Goal: Task Accomplishment & Management: Manage account settings

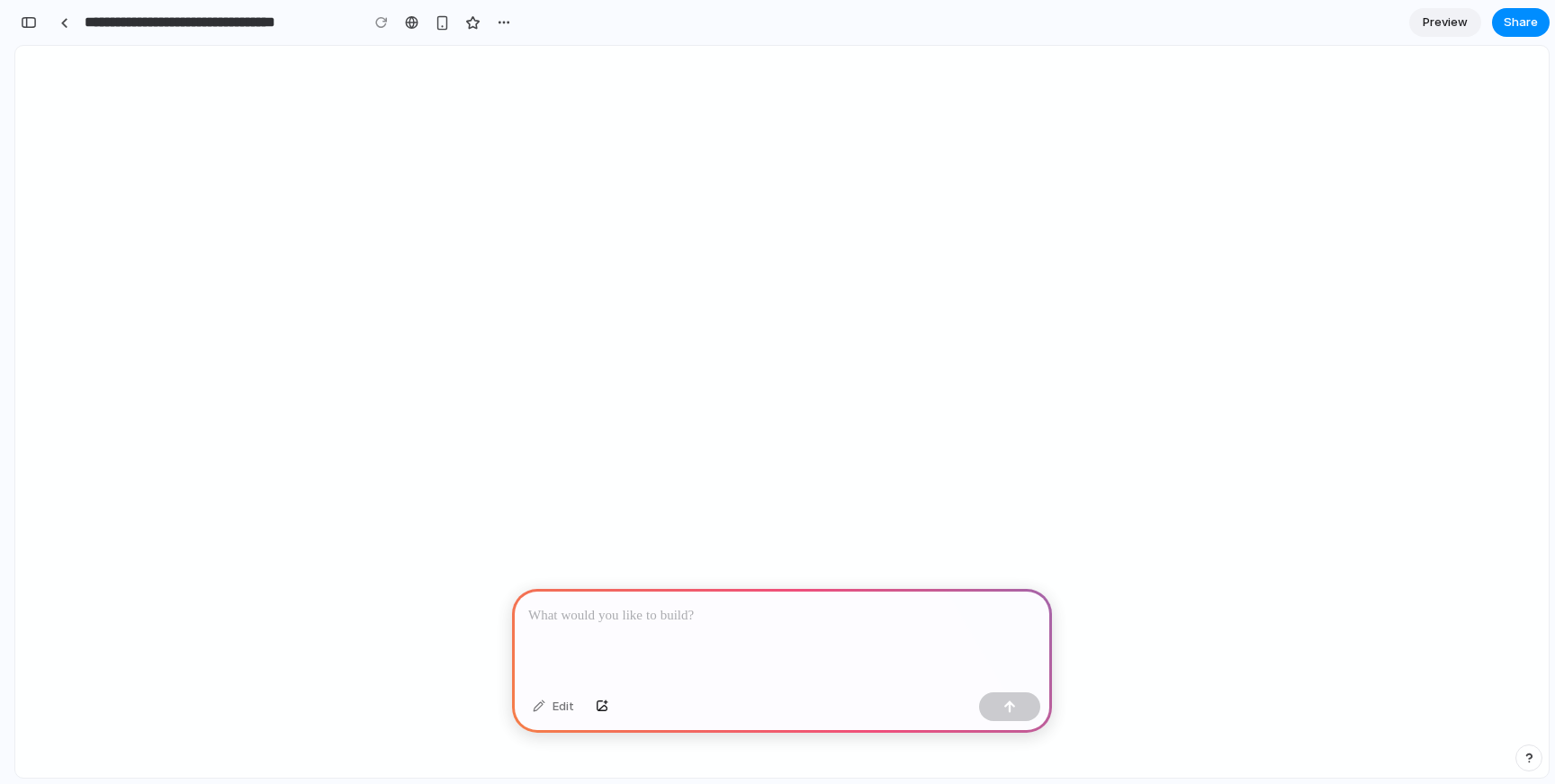
click at [1449, 29] on span "Preview" at bounding box center [1444, 22] width 45 height 18
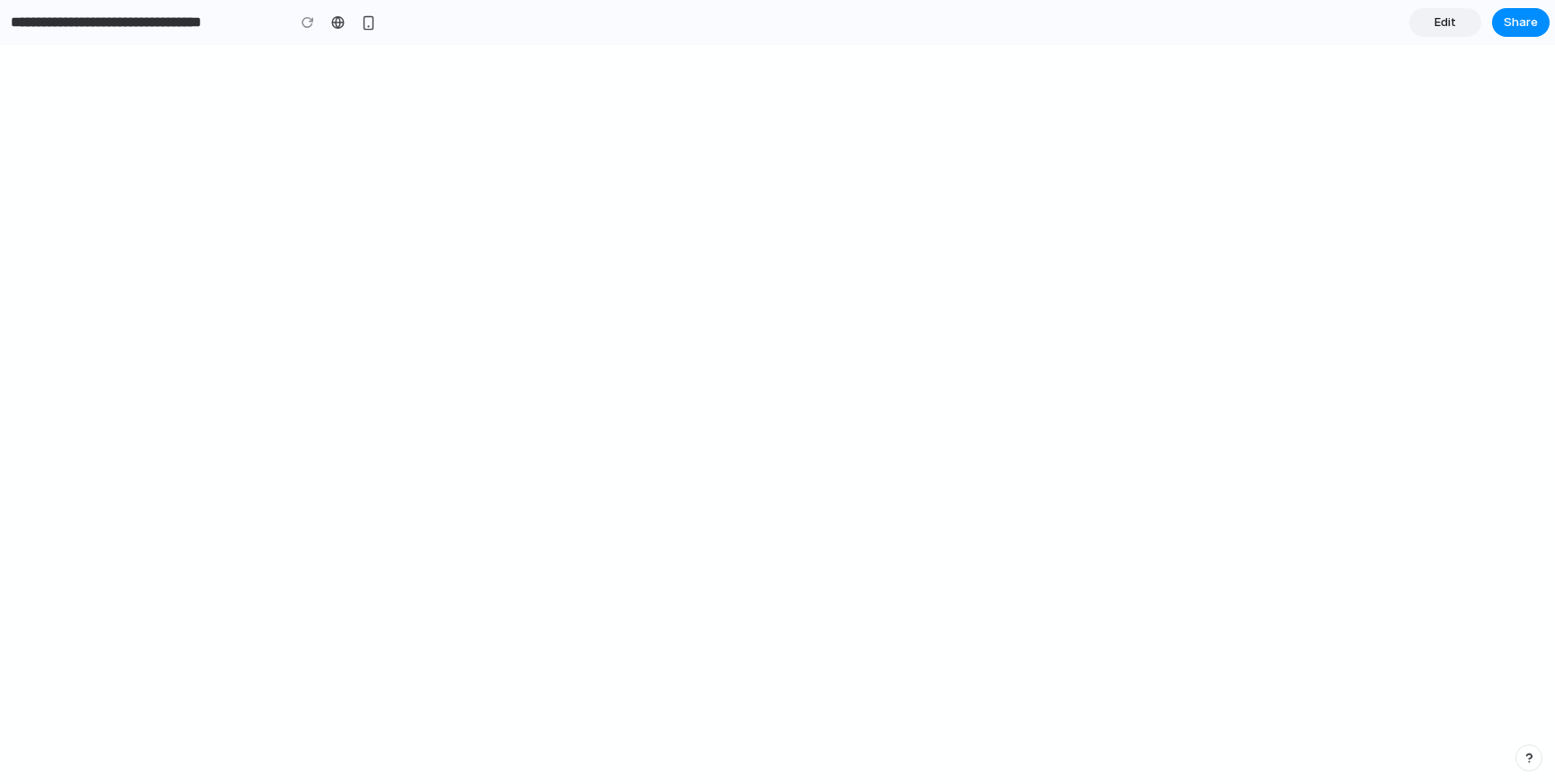
click at [1449, 29] on span "Edit" at bounding box center [1445, 22] width 22 height 18
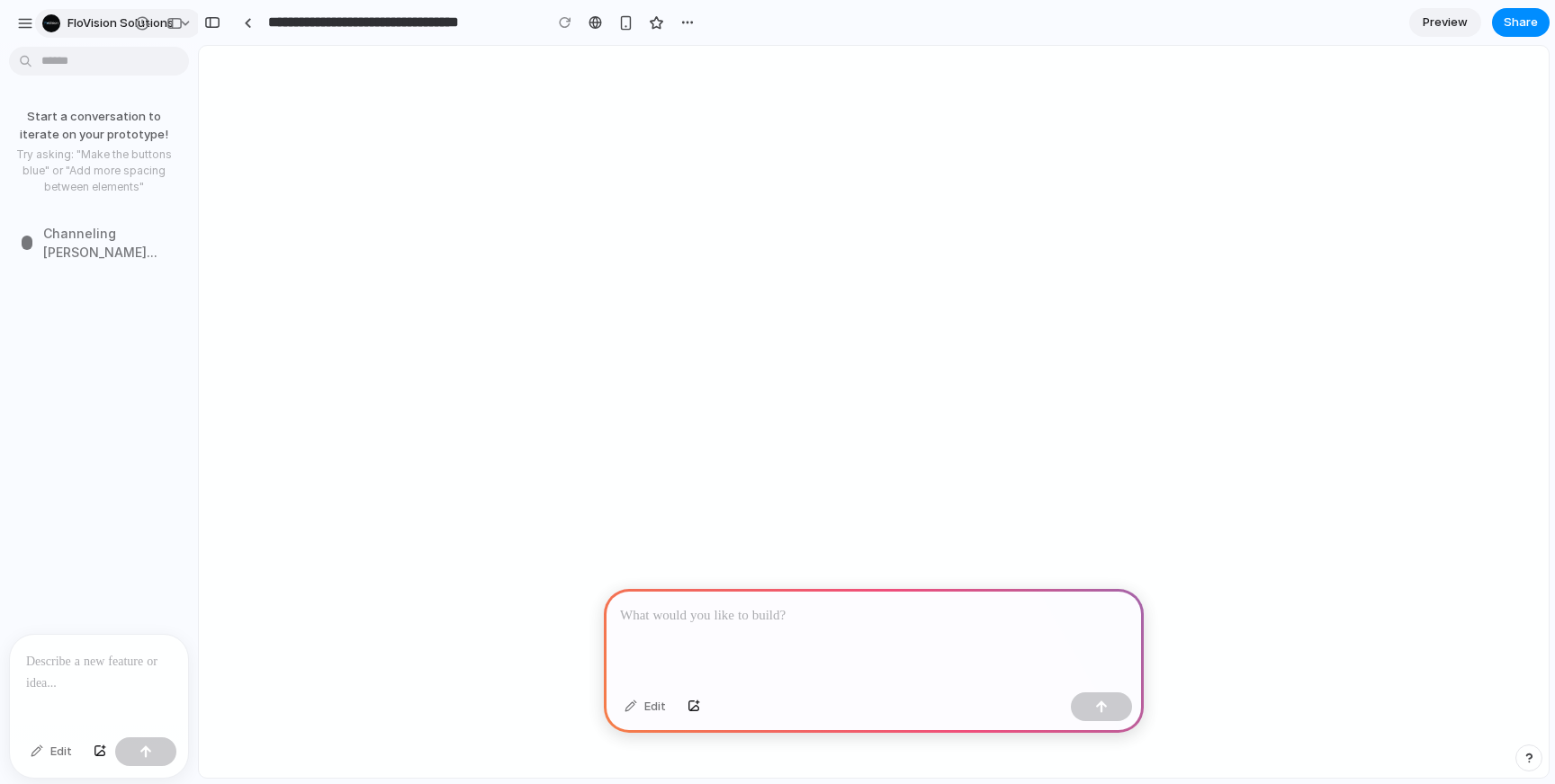
click at [76, 23] on span "FloVision Solutions" at bounding box center [120, 23] width 106 height 18
click at [81, 66] on span "Settings" at bounding box center [93, 63] width 50 height 18
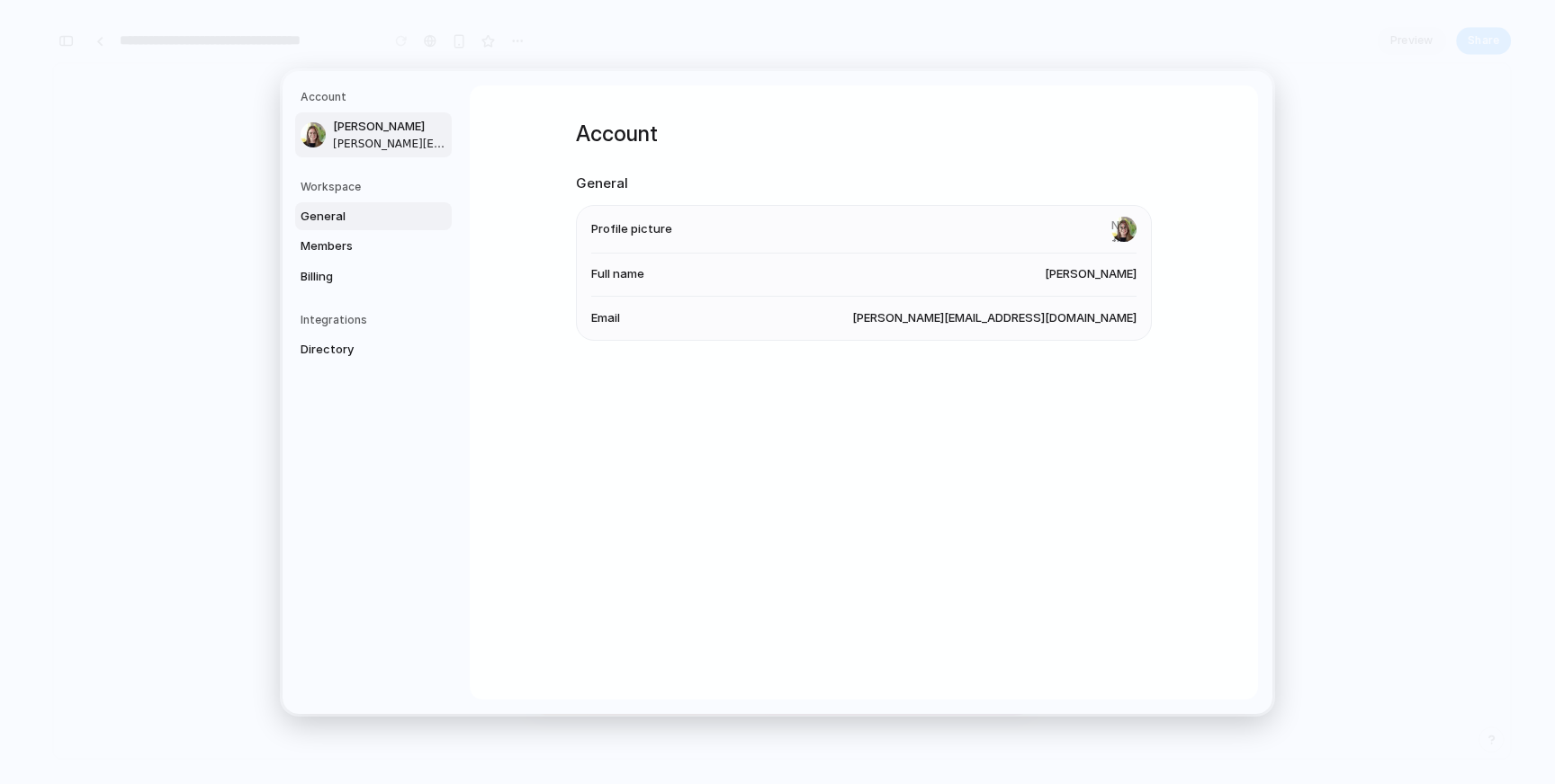
click at [332, 208] on span "General" at bounding box center [358, 215] width 115 height 18
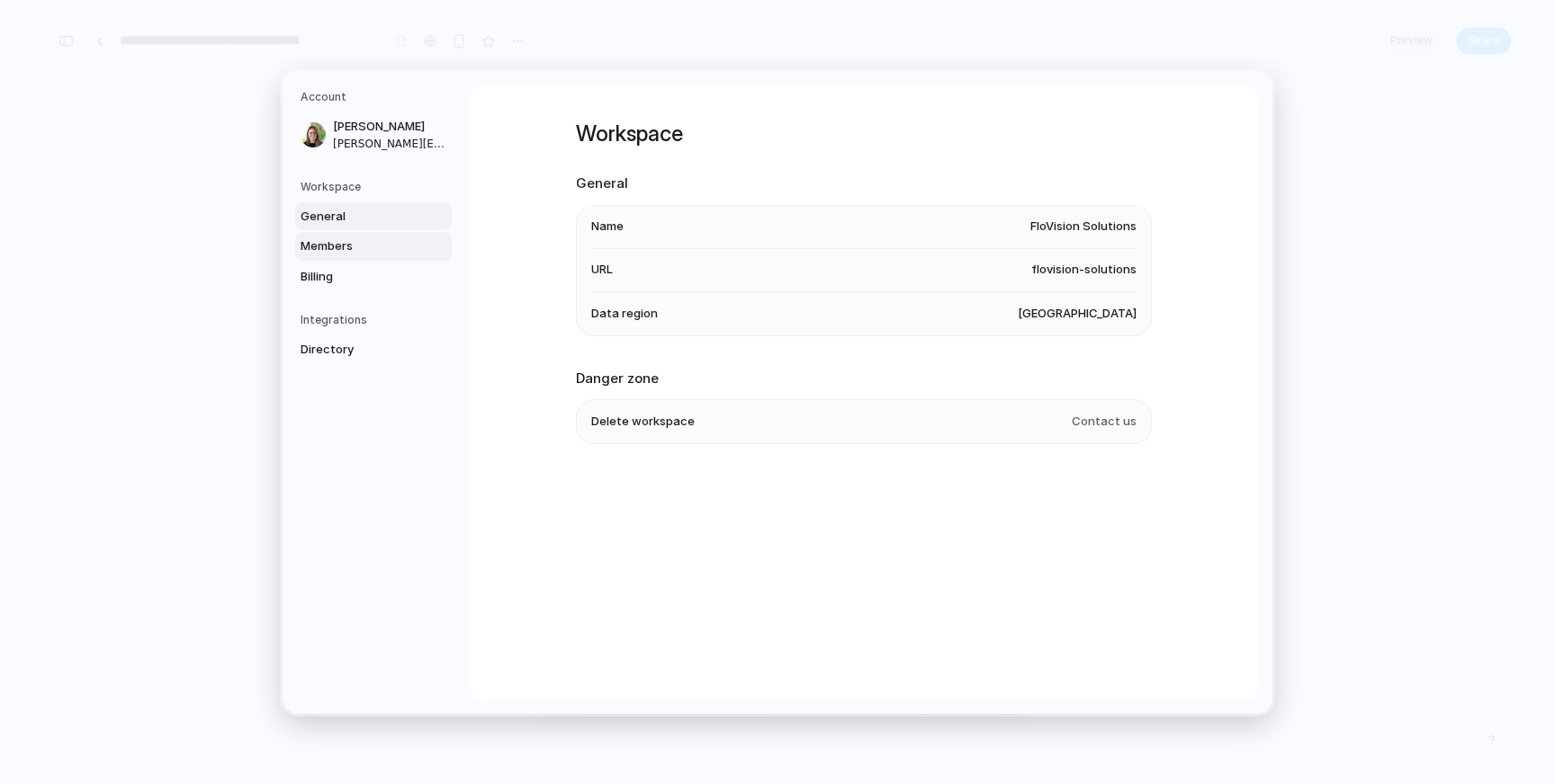
click at [336, 244] on span "Members" at bounding box center [358, 246] width 115 height 18
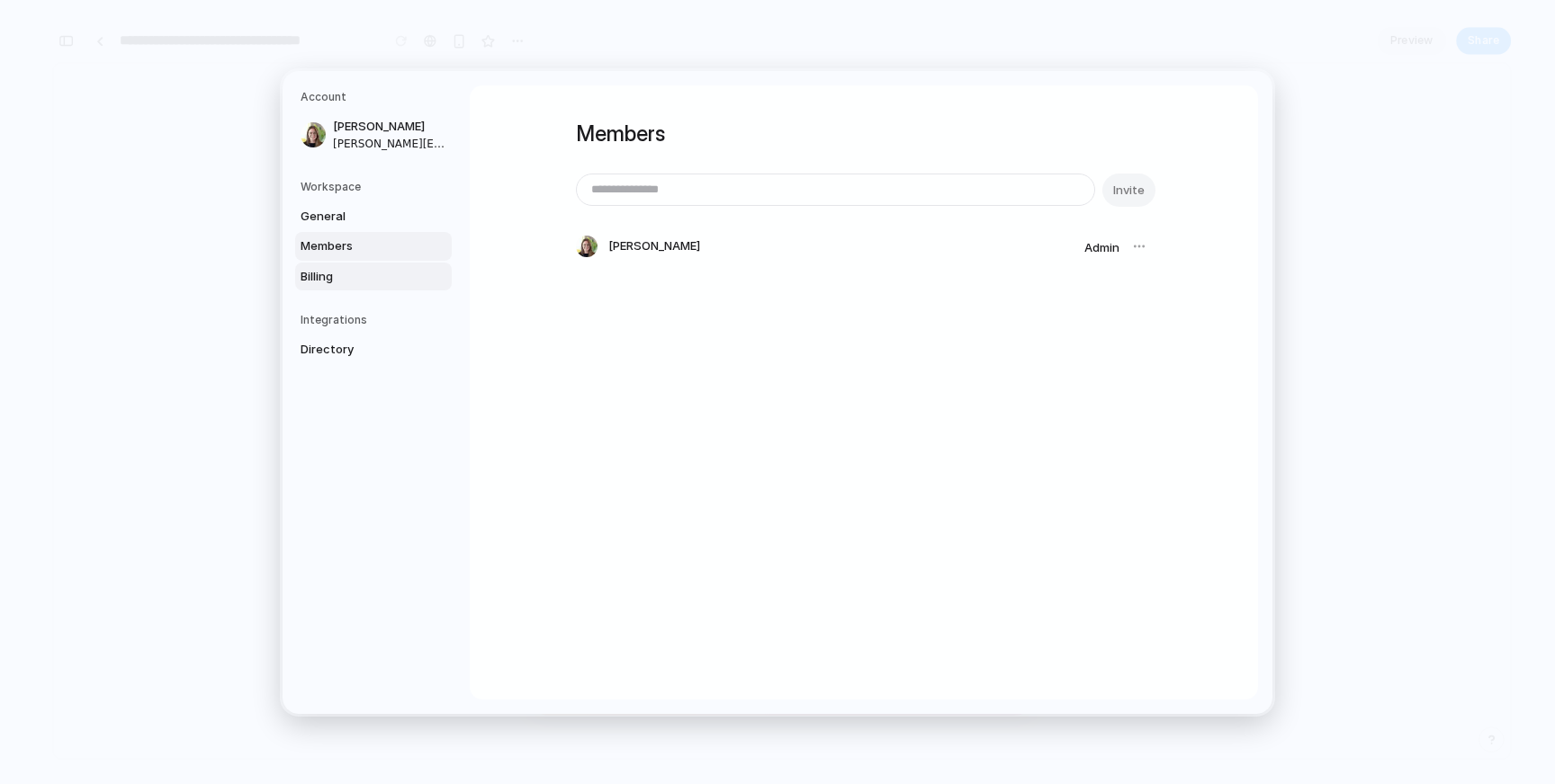
click at [336, 264] on link "Billing" at bounding box center [374, 276] width 157 height 29
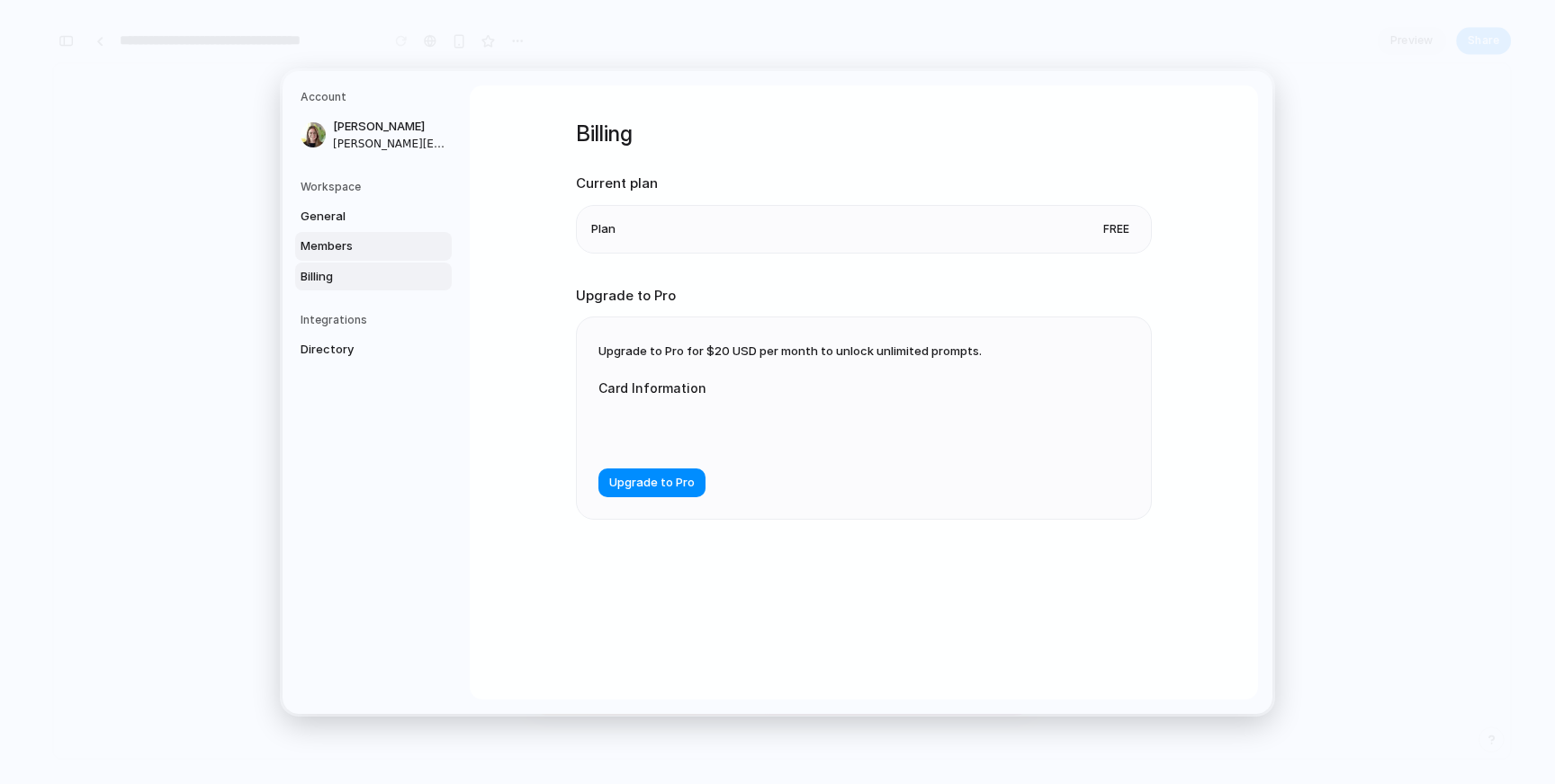
click at [339, 233] on link "Members" at bounding box center [374, 247] width 157 height 29
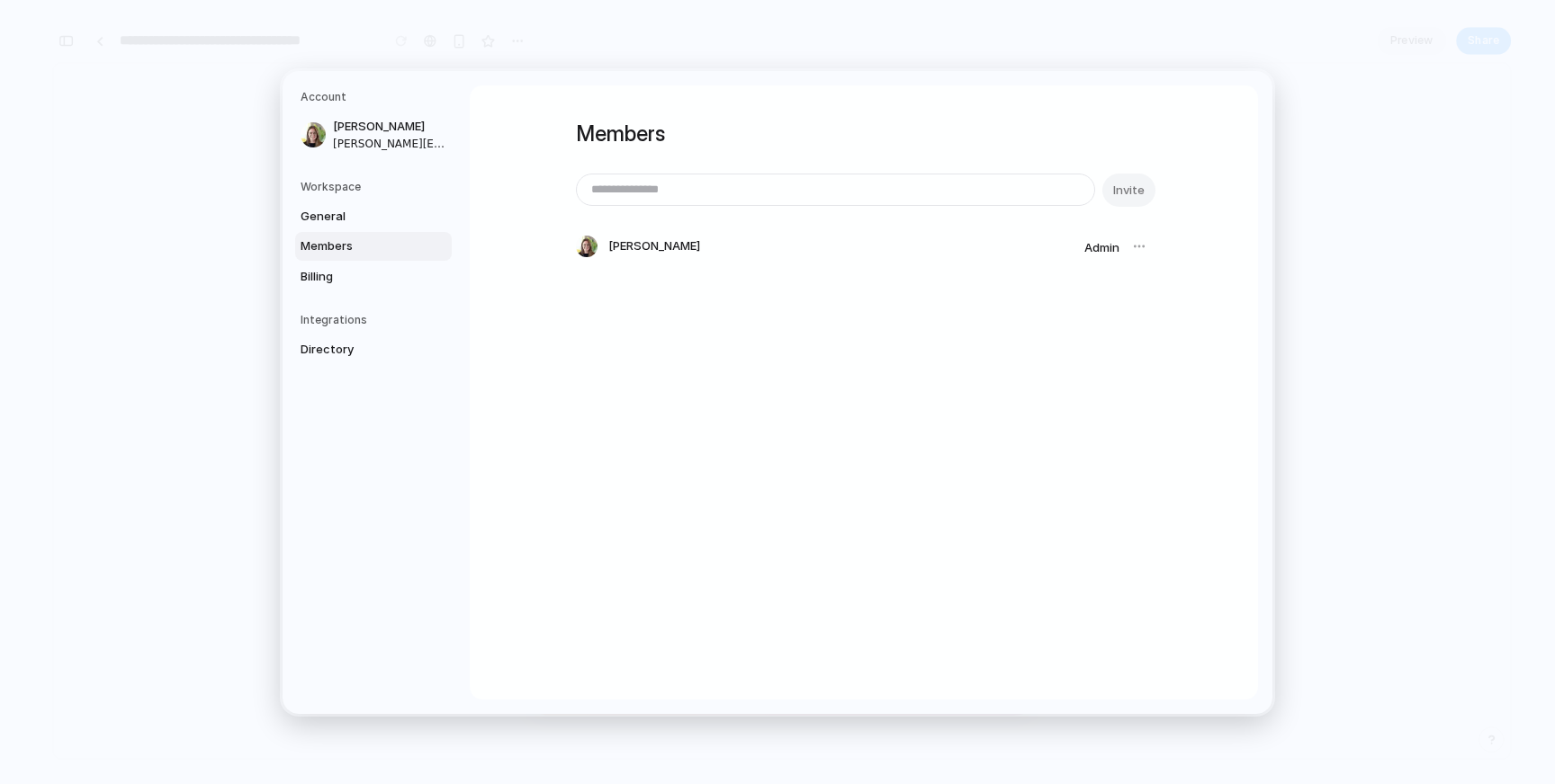
click at [1132, 244] on div at bounding box center [1139, 247] width 25 height 25
click at [1135, 249] on div at bounding box center [1139, 247] width 25 height 25
click at [340, 301] on nav "Account Shannon Brown shannon@flovisionsolutions.com Workspace General Members …" at bounding box center [376, 392] width 187 height 643
click at [338, 279] on span "Billing" at bounding box center [358, 275] width 115 height 18
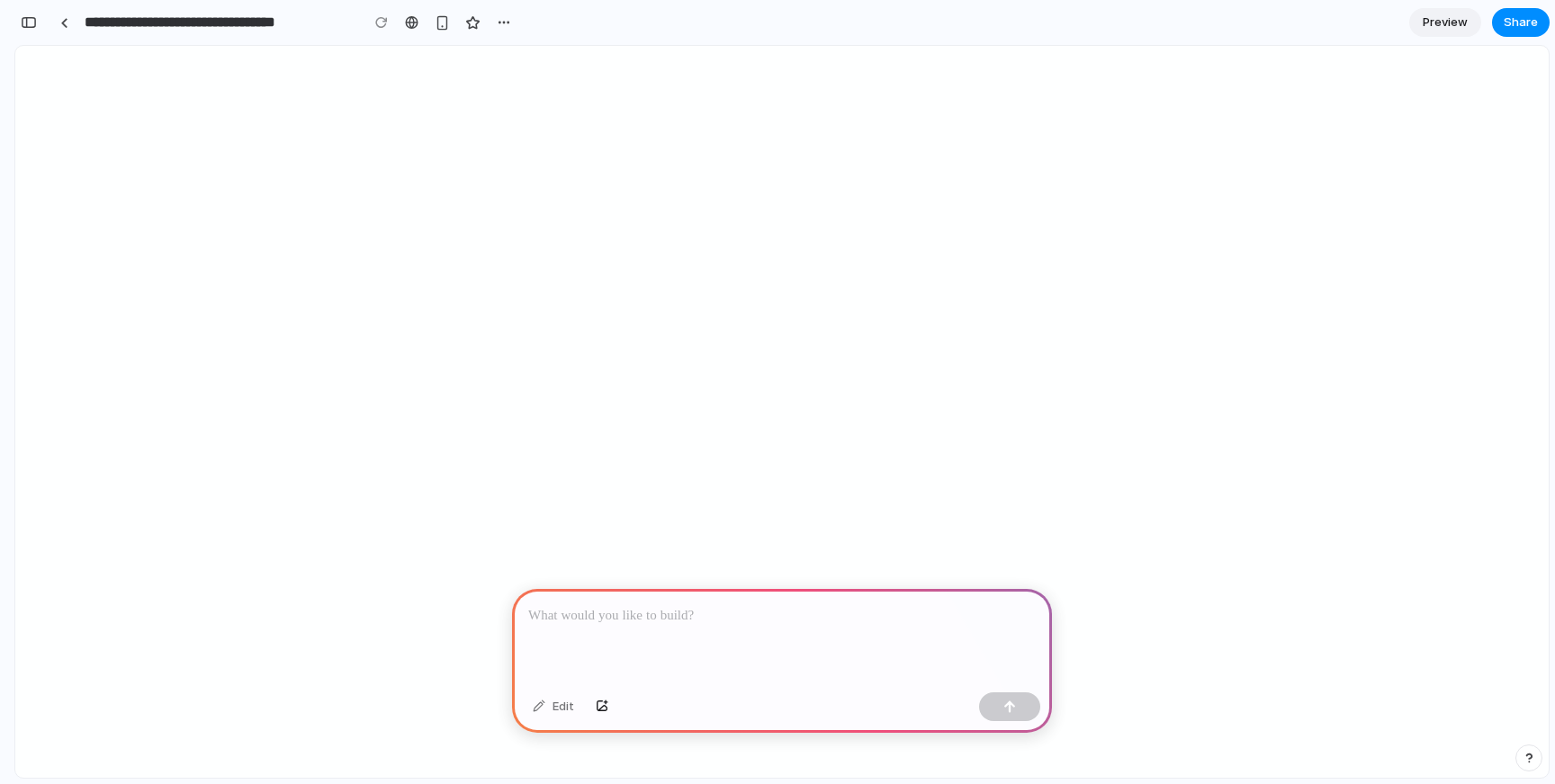
click at [41, 31] on div "**********" at bounding box center [266, 22] width 503 height 39
click at [32, 25] on div "button" at bounding box center [29, 22] width 16 height 12
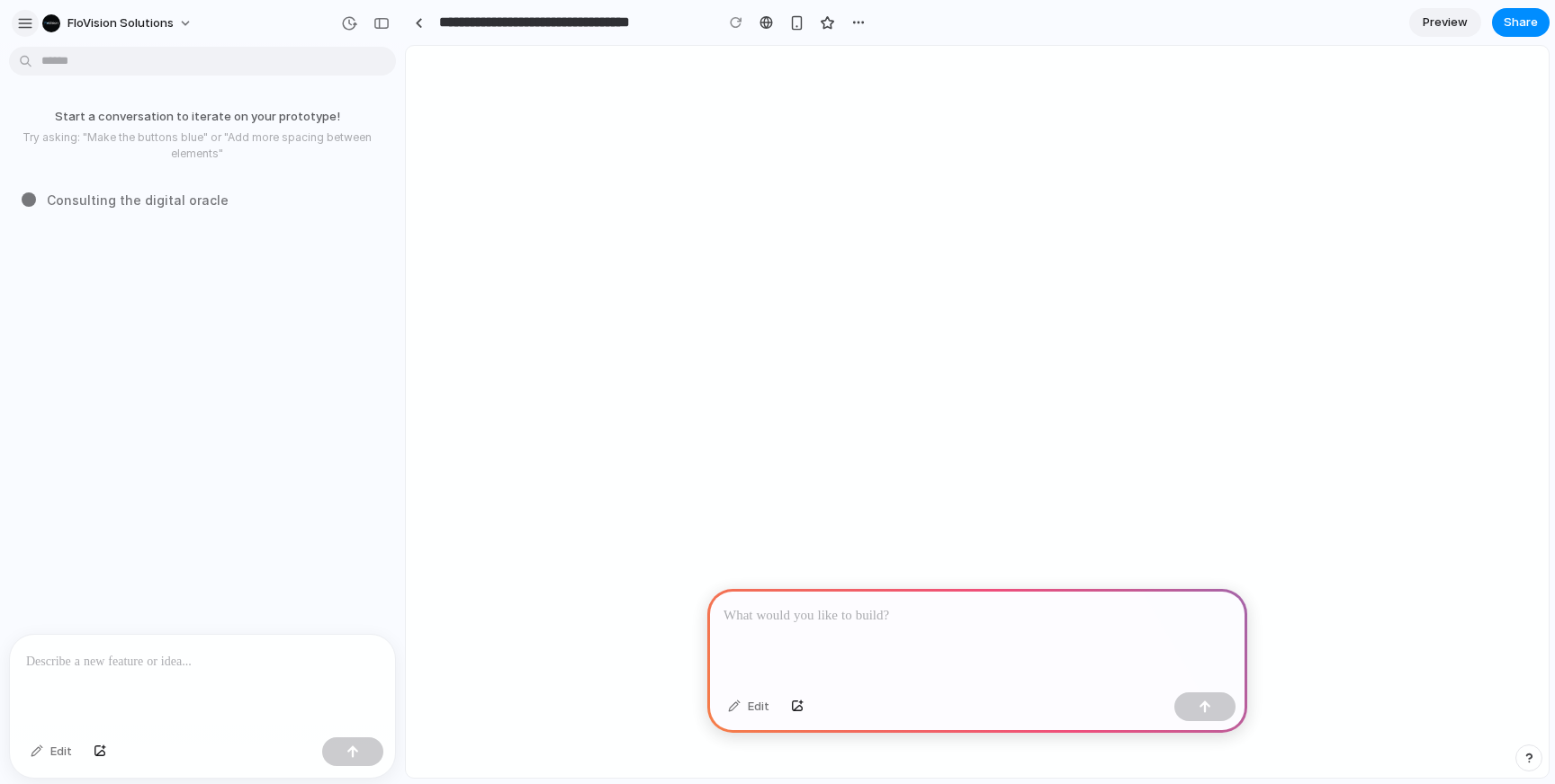
click at [30, 17] on div "button" at bounding box center [25, 23] width 16 height 16
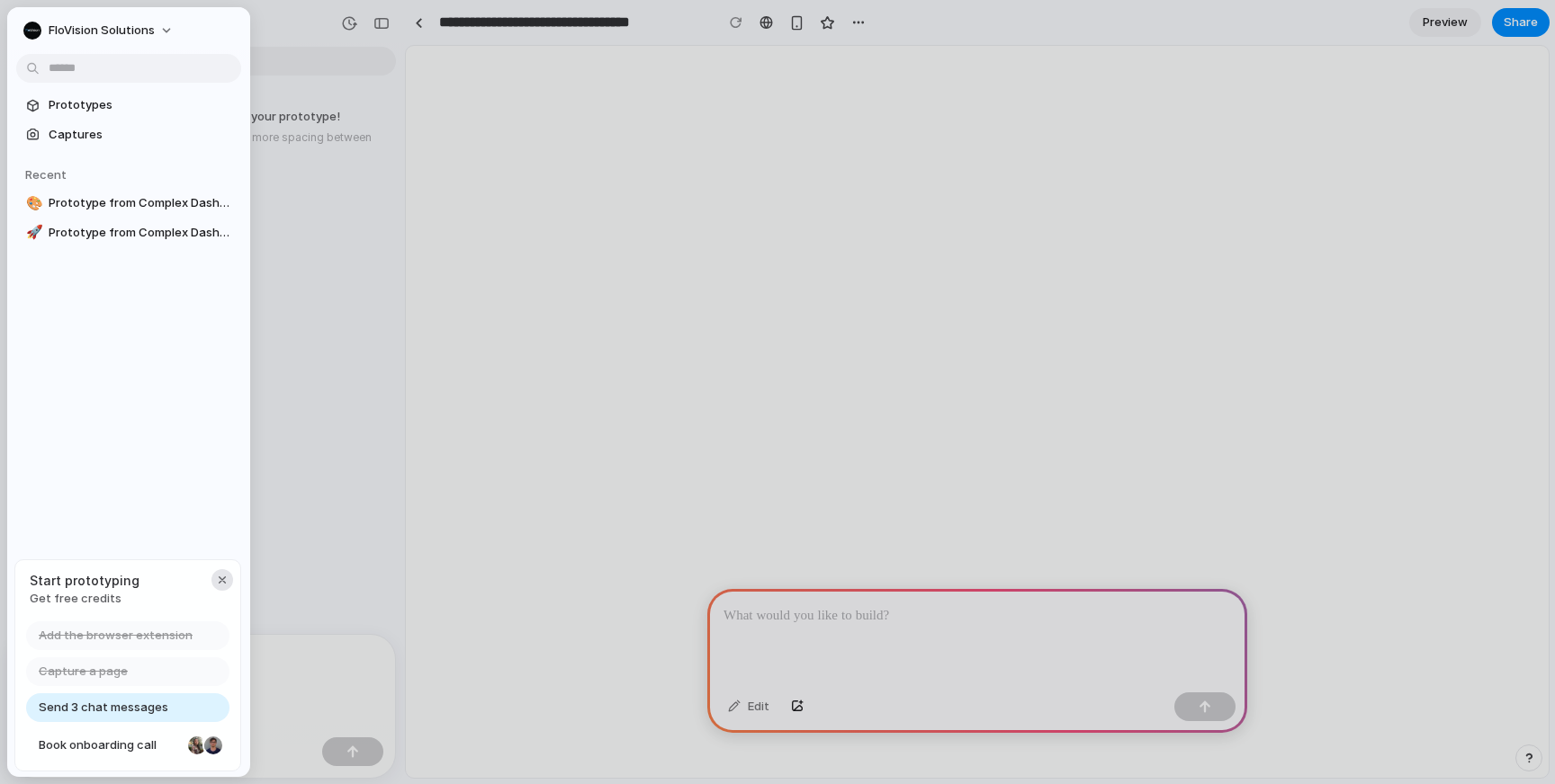
click at [229, 582] on div "button" at bounding box center [222, 579] width 14 height 14
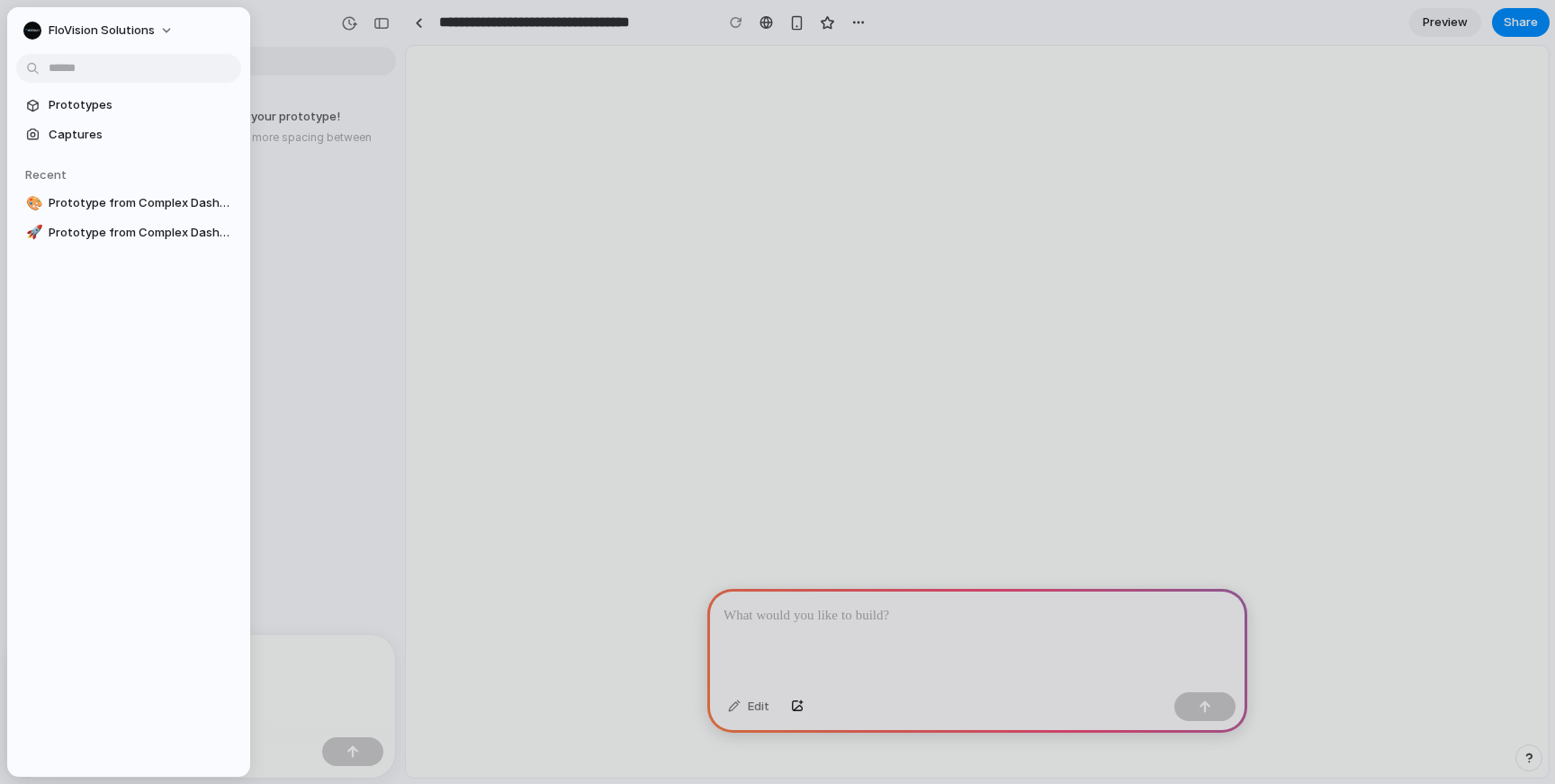
click at [108, 47] on div "FloVision Solutions" at bounding box center [129, 29] width 243 height 43
click at [114, 33] on span "FloVision Solutions" at bounding box center [101, 31] width 106 height 18
click at [1155, 200] on div "Settings Invite members Change theme Sign out" at bounding box center [778, 392] width 1555 height 784
